Goal: Navigation & Orientation: Find specific page/section

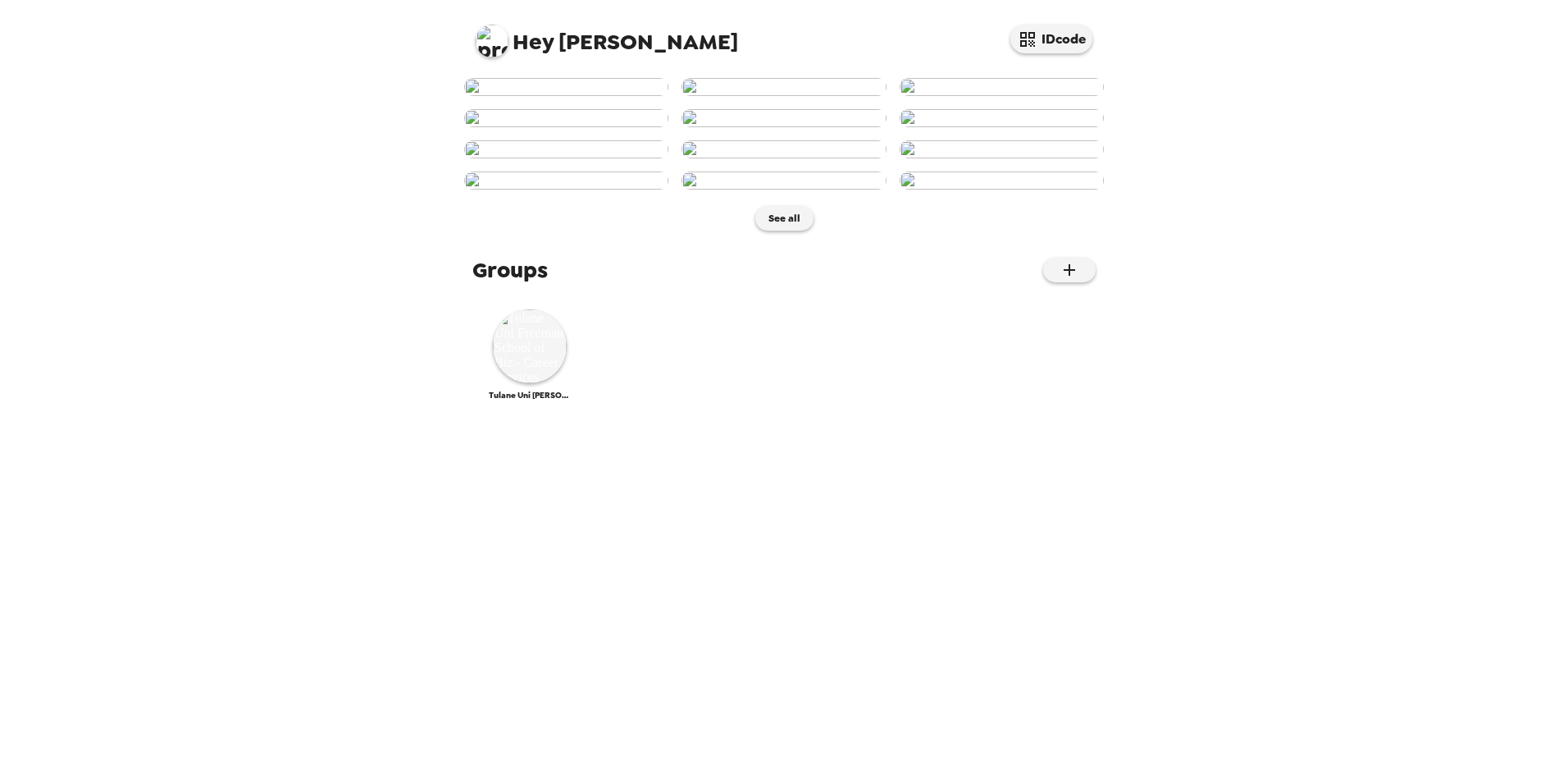
scroll to position [581, 0]
click at [545, 383] on img at bounding box center [529, 346] width 74 height 74
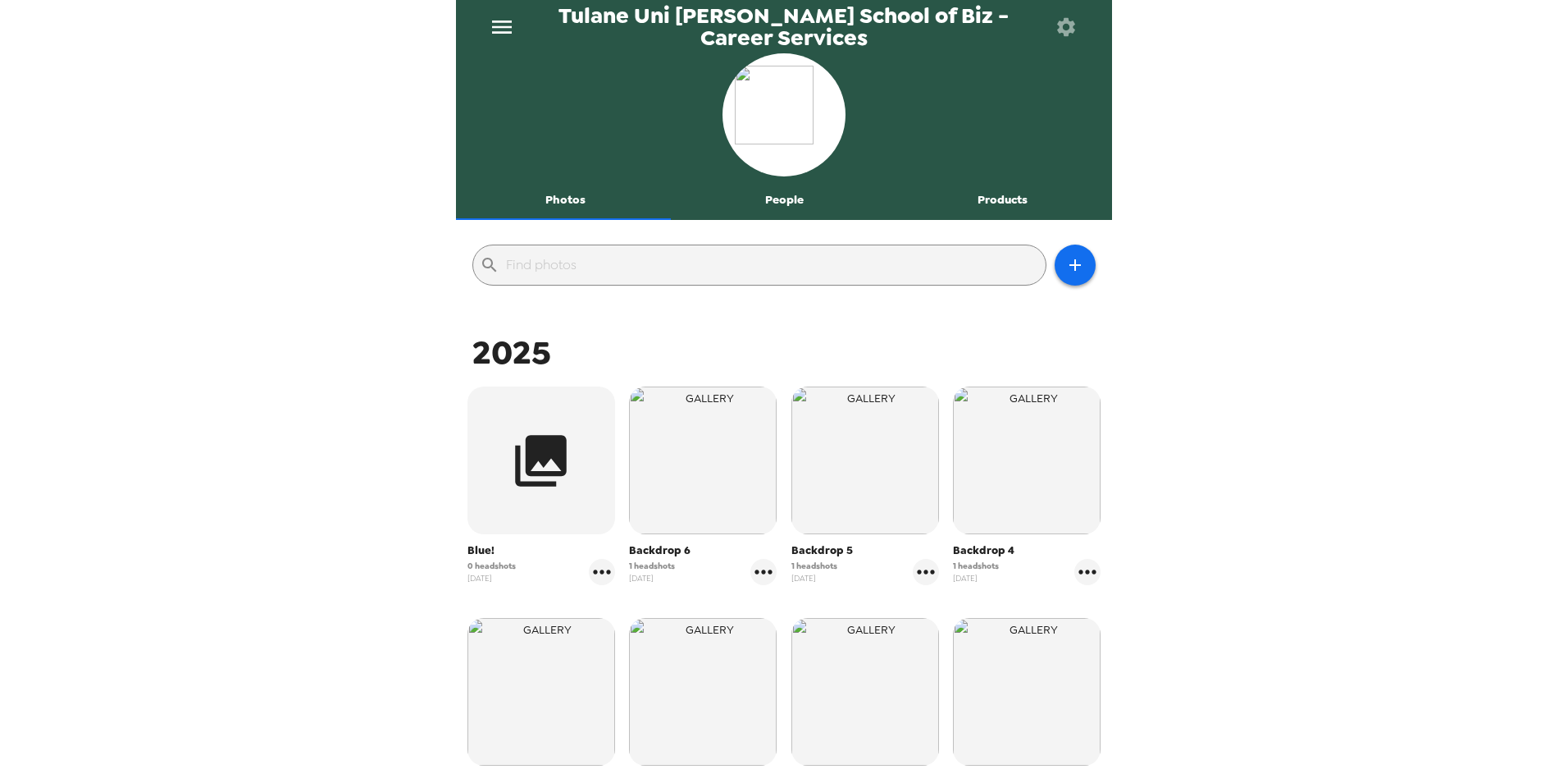
click at [1001, 196] on button "Products" at bounding box center [1002, 200] width 219 height 39
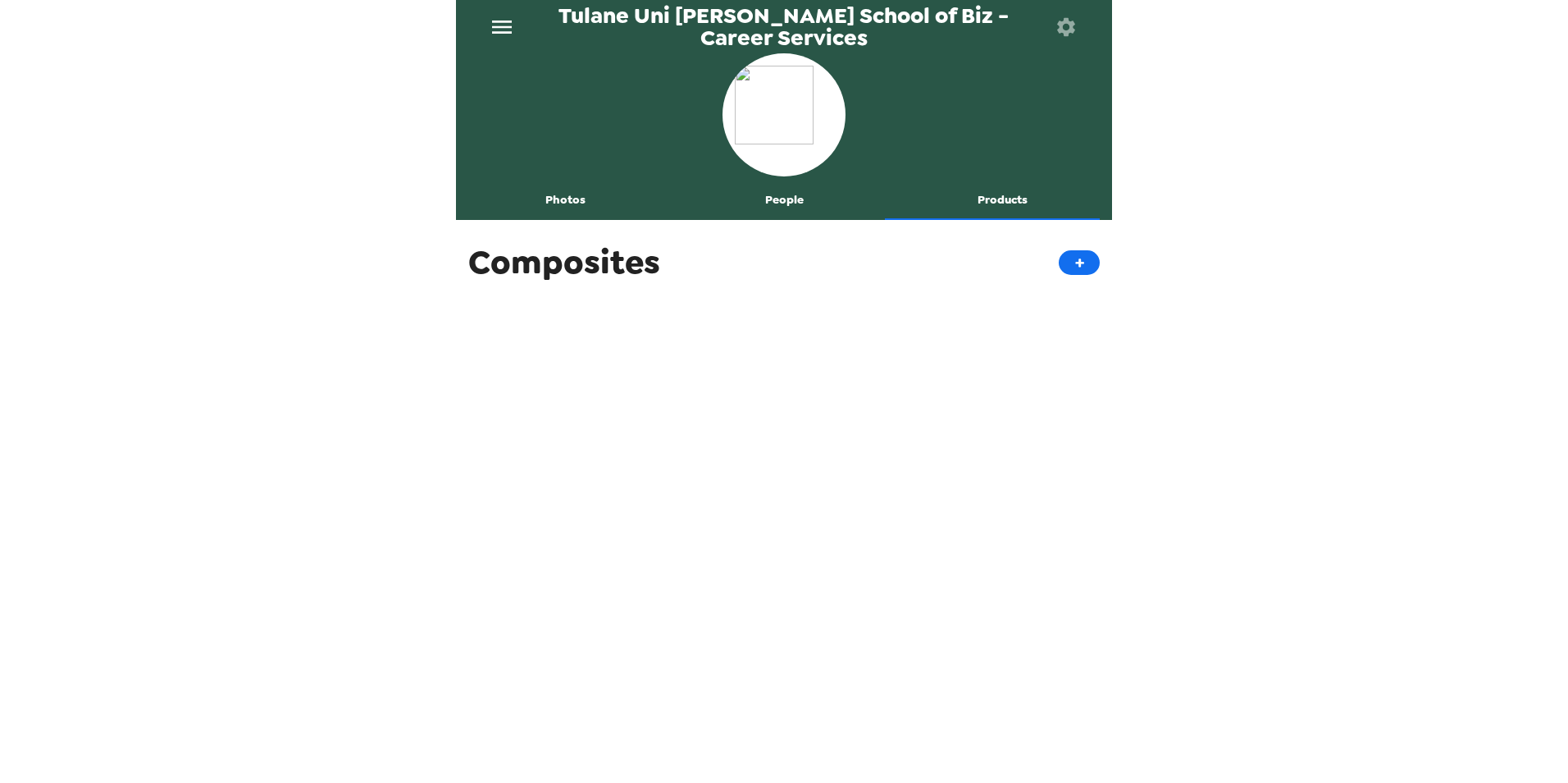
click at [783, 207] on button "People" at bounding box center [784, 200] width 219 height 39
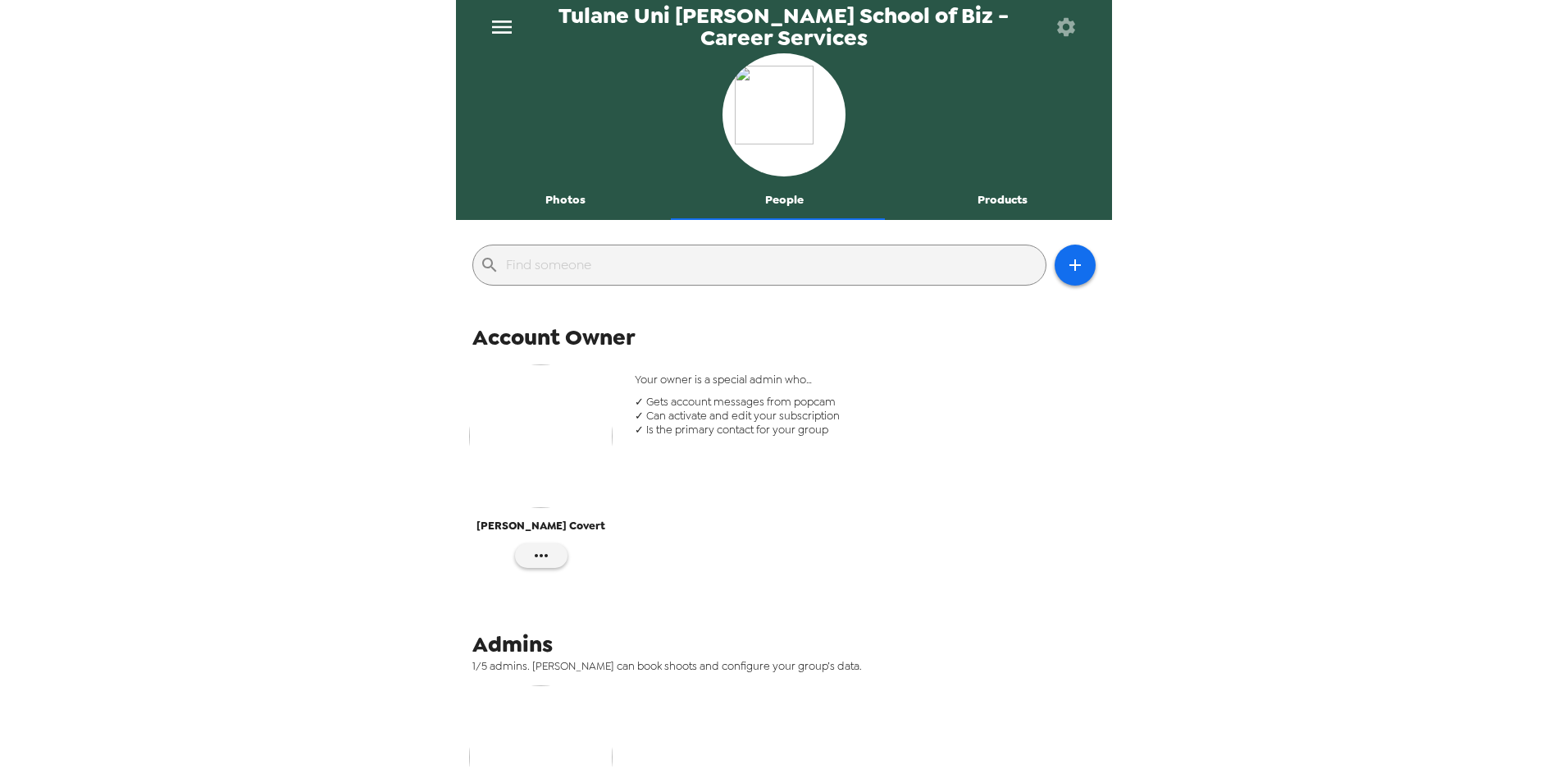
click at [567, 207] on button "Photos" at bounding box center [566, 200] width 219 height 39
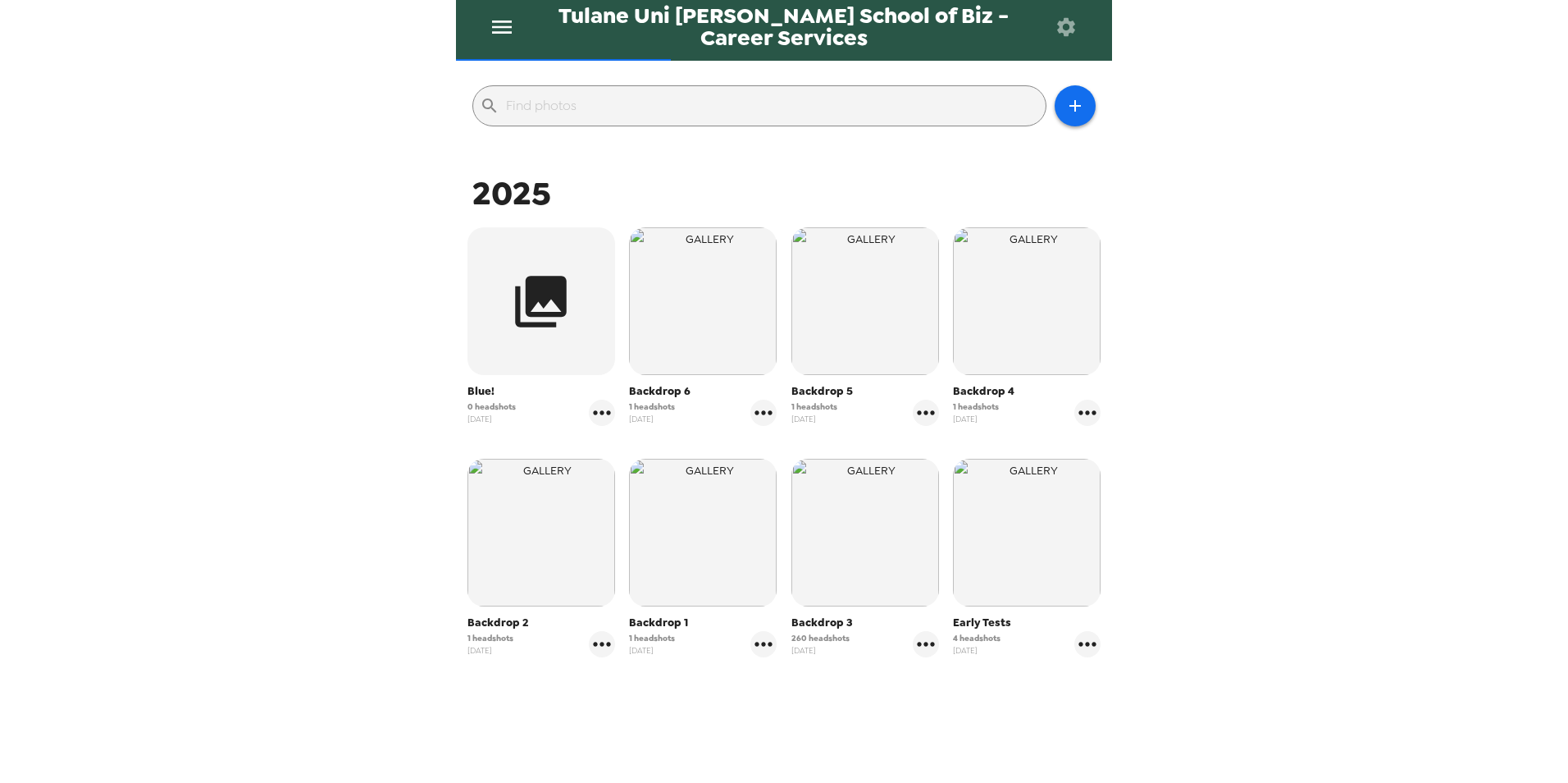
scroll to position [164, 0]
